Goal: Check status

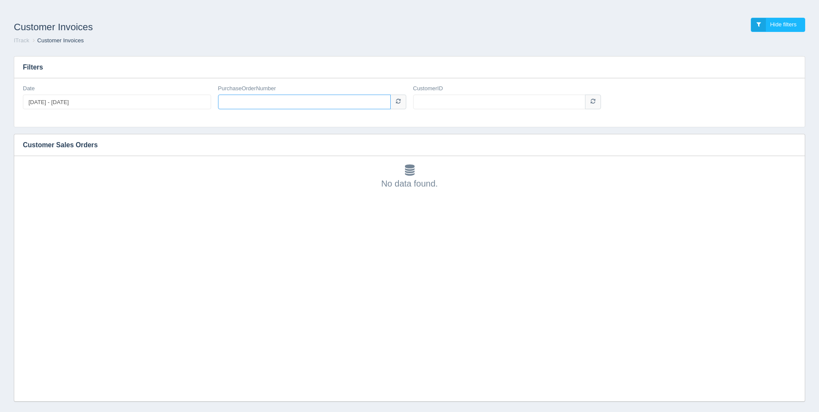
click at [283, 101] on input "PurchaseOrderNumber" at bounding box center [304, 102] width 173 height 15
click at [502, 101] on input "CustomerID" at bounding box center [499, 102] width 173 height 15
click at [260, 102] on input "se147434" at bounding box center [304, 102] width 173 height 15
type input "se147439"
click at [468, 99] on input "CustomerID" at bounding box center [499, 102] width 173 height 15
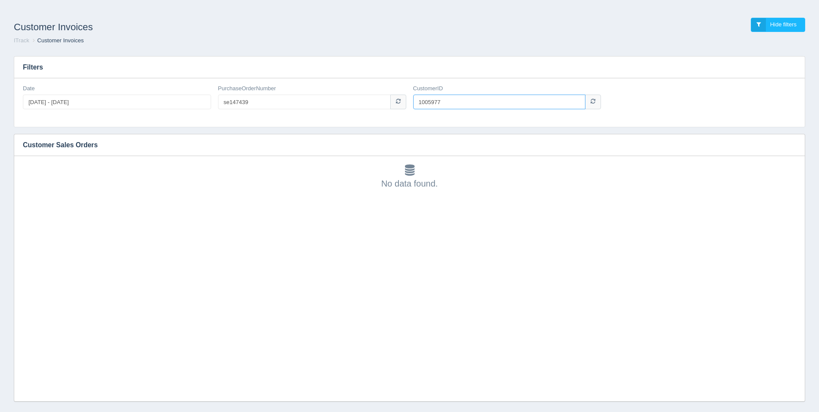
type input "1005977"
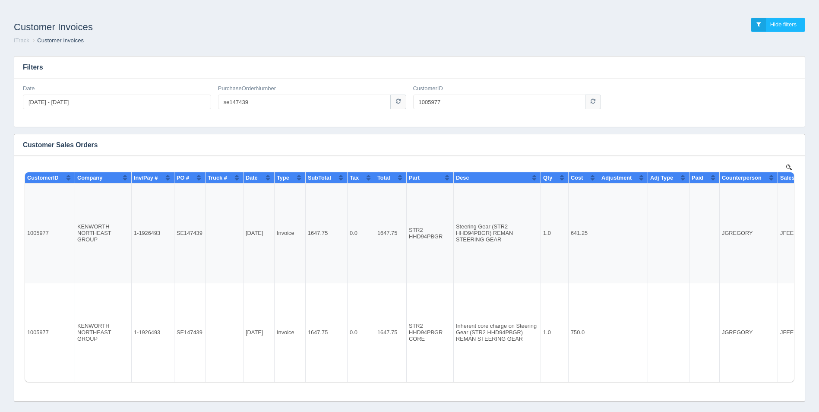
click at [63, 10] on div "Customer Invoices Hide filters ITrack Customer Invoices Filters Date [DATE] - […" at bounding box center [409, 203] width 819 height 395
